Goal: Share content

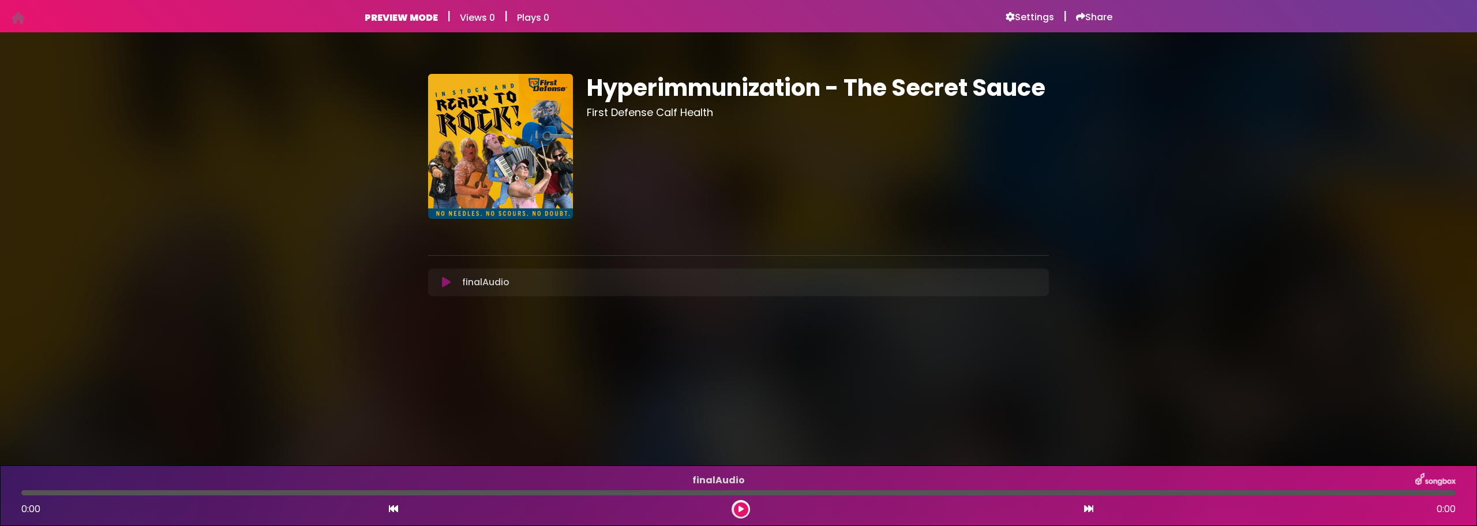
click at [548, 144] on img at bounding box center [500, 146] width 145 height 145
click at [1018, 17] on h6 "Settings" at bounding box center [1030, 18] width 48 height 12
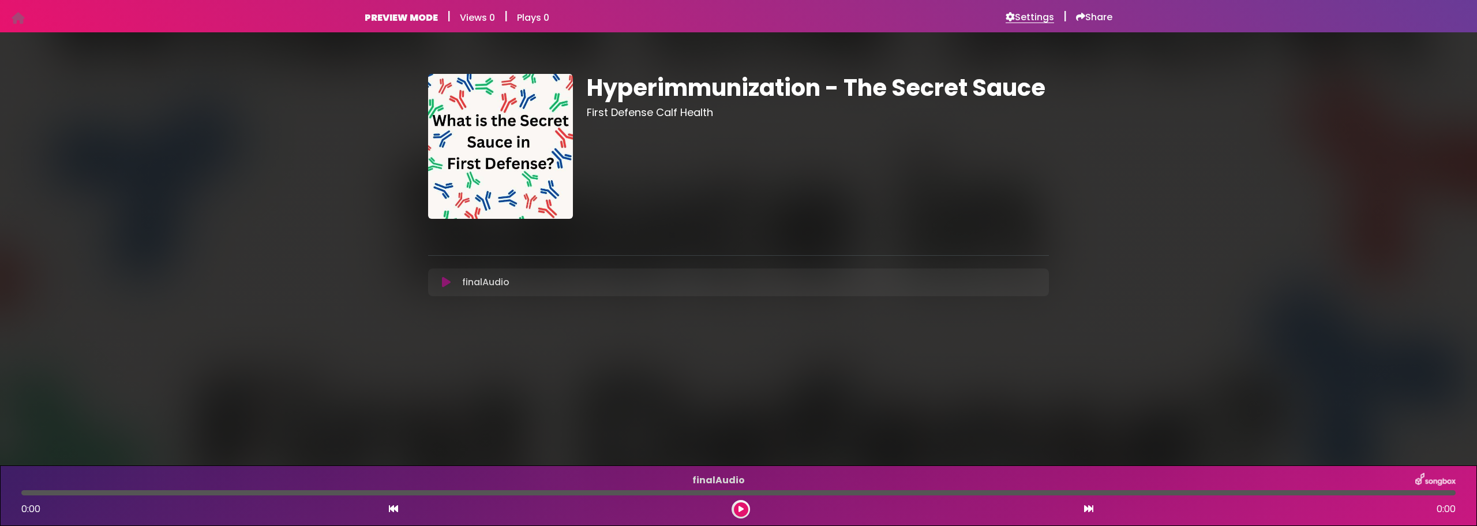
click at [1024, 16] on h6 "Settings" at bounding box center [1030, 18] width 48 height 12
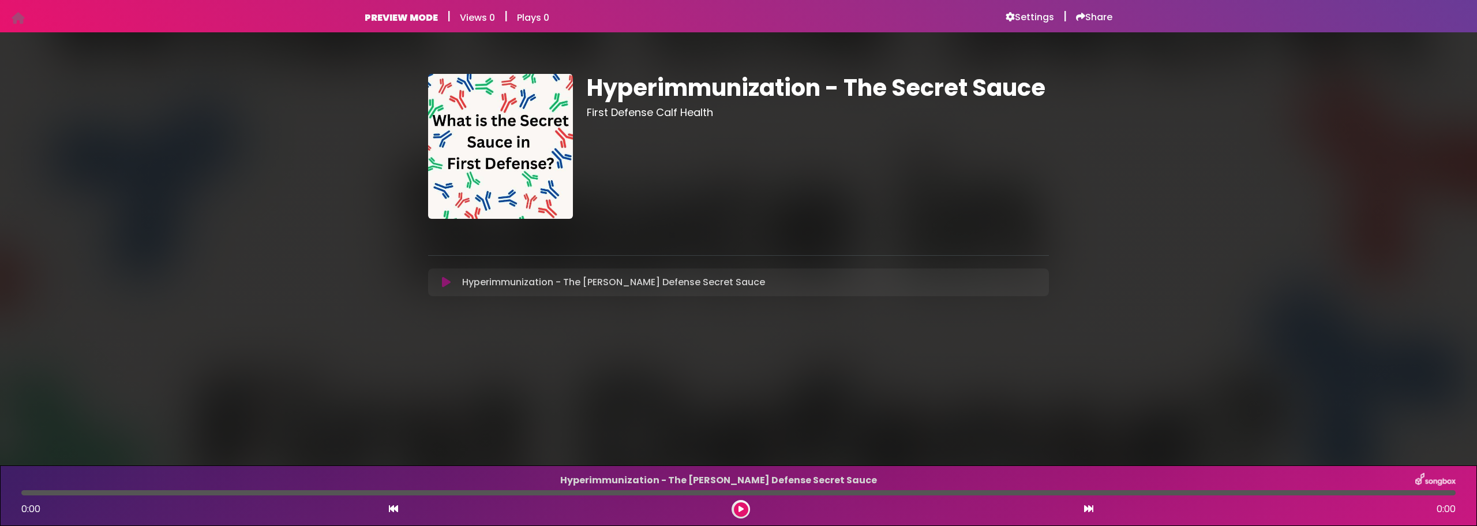
drag, startPoint x: 737, startPoint y: 513, endPoint x: 737, endPoint y: 507, distance: 6.3
click at [737, 509] on button at bounding box center [741, 509] width 14 height 14
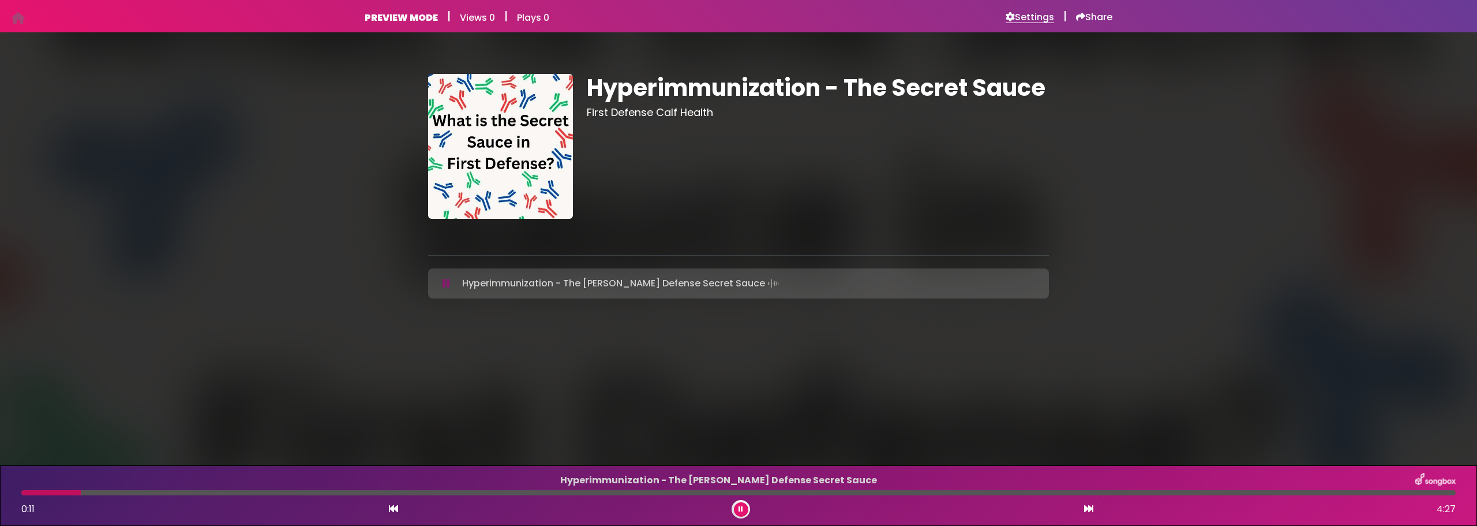
click at [1020, 16] on h6 "Settings" at bounding box center [1030, 18] width 48 height 12
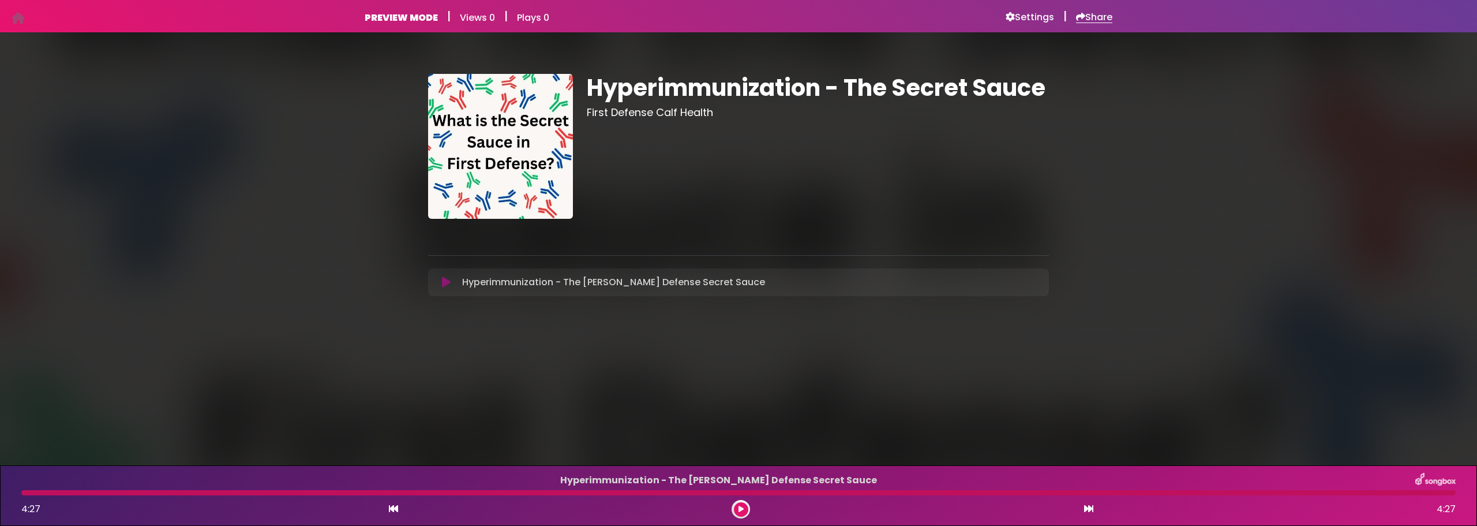
click at [1090, 20] on h6 "Share" at bounding box center [1094, 18] width 36 height 12
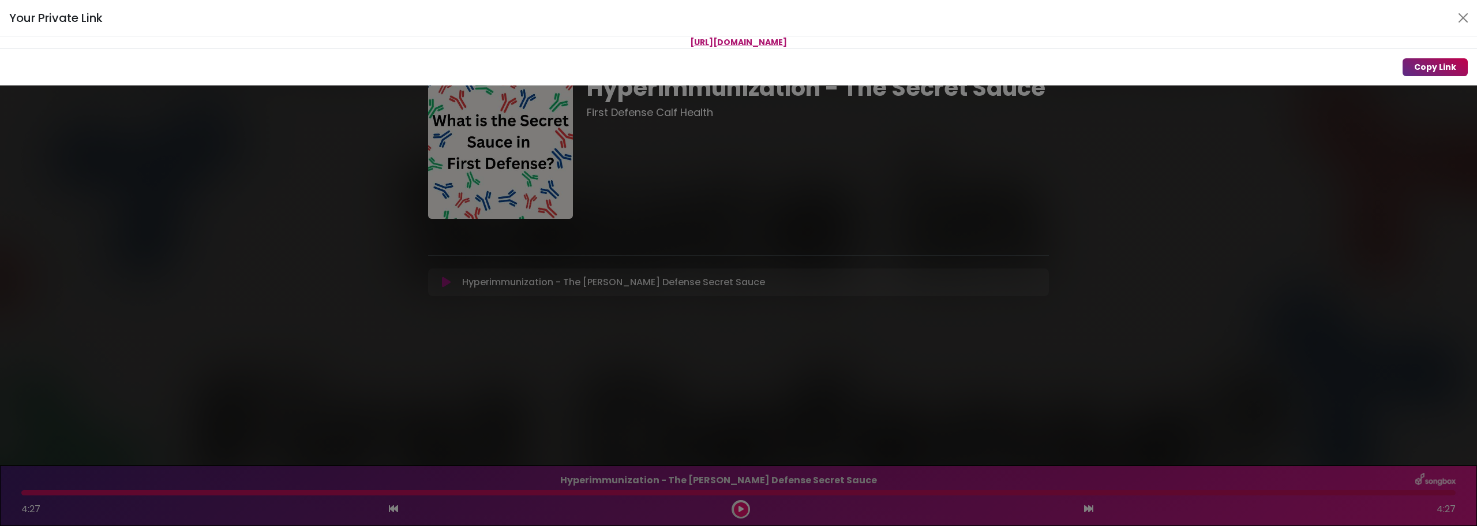
click at [1430, 65] on button "Copy Link" at bounding box center [1435, 67] width 65 height 18
click at [1445, 64] on button "Copy Link" at bounding box center [1435, 67] width 65 height 18
drag, startPoint x: 897, startPoint y: 46, endPoint x: 573, endPoint y: 42, distance: 323.7
click at [573, 42] on p "[URL][DOMAIN_NAME]" at bounding box center [738, 42] width 1477 height 12
copy span "[URL][DOMAIN_NAME]"
